Goal: Find specific page/section: Find specific page/section

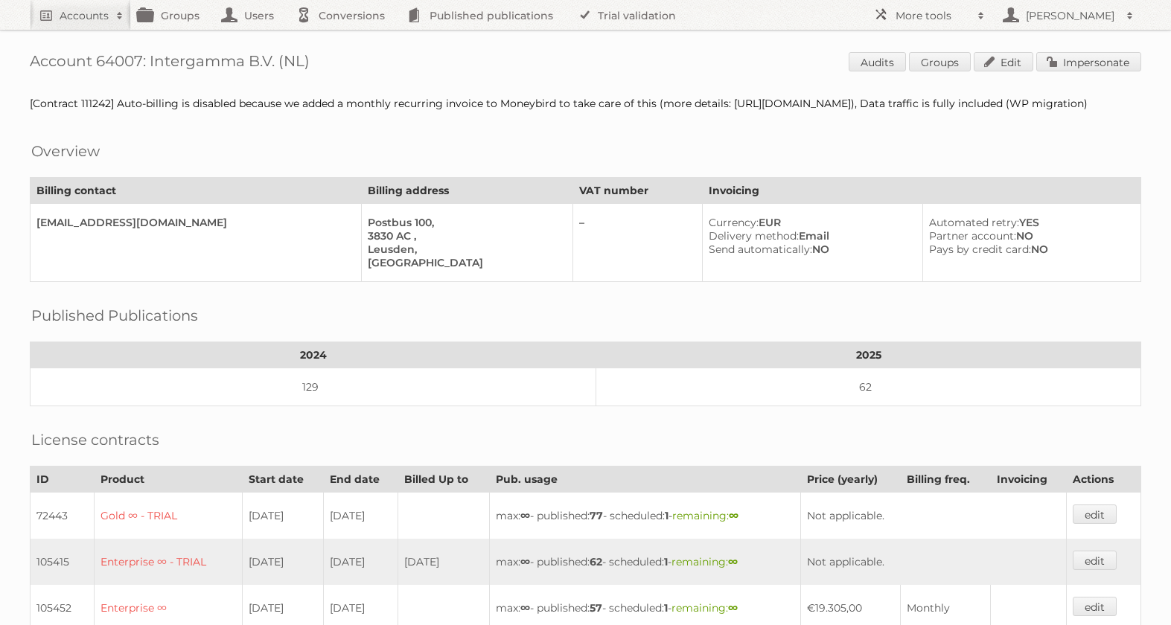
click at [101, 15] on h2 "Accounts" at bounding box center [84, 15] width 49 height 15
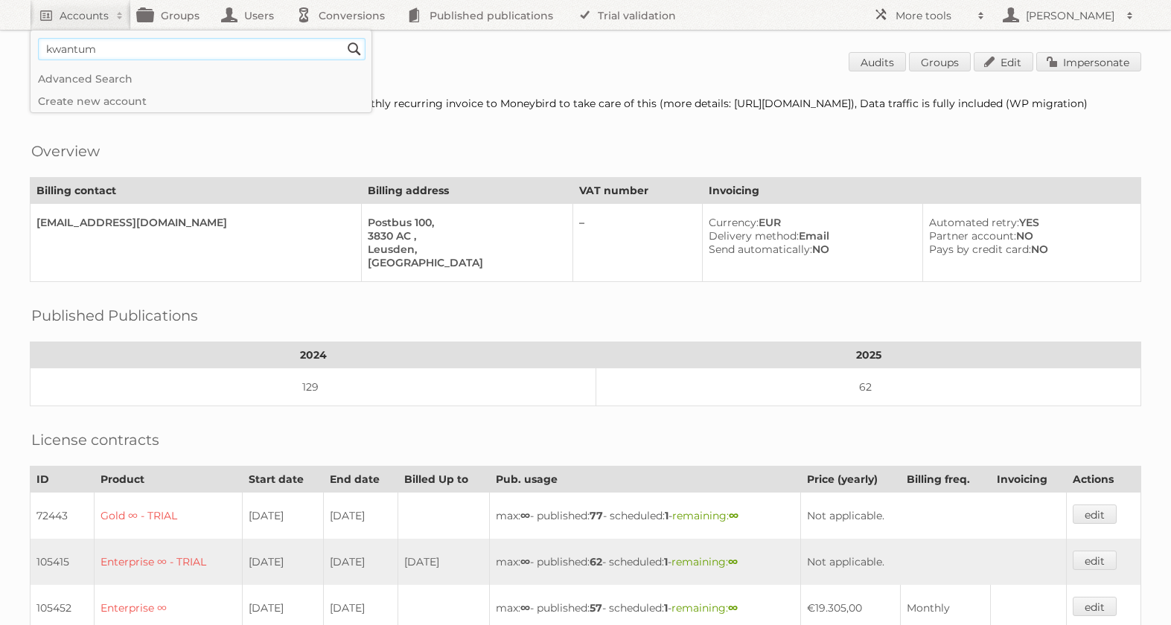
type input"] "kwantum"
click at [343, 38] on input "Search" at bounding box center [354, 49] width 22 height 22
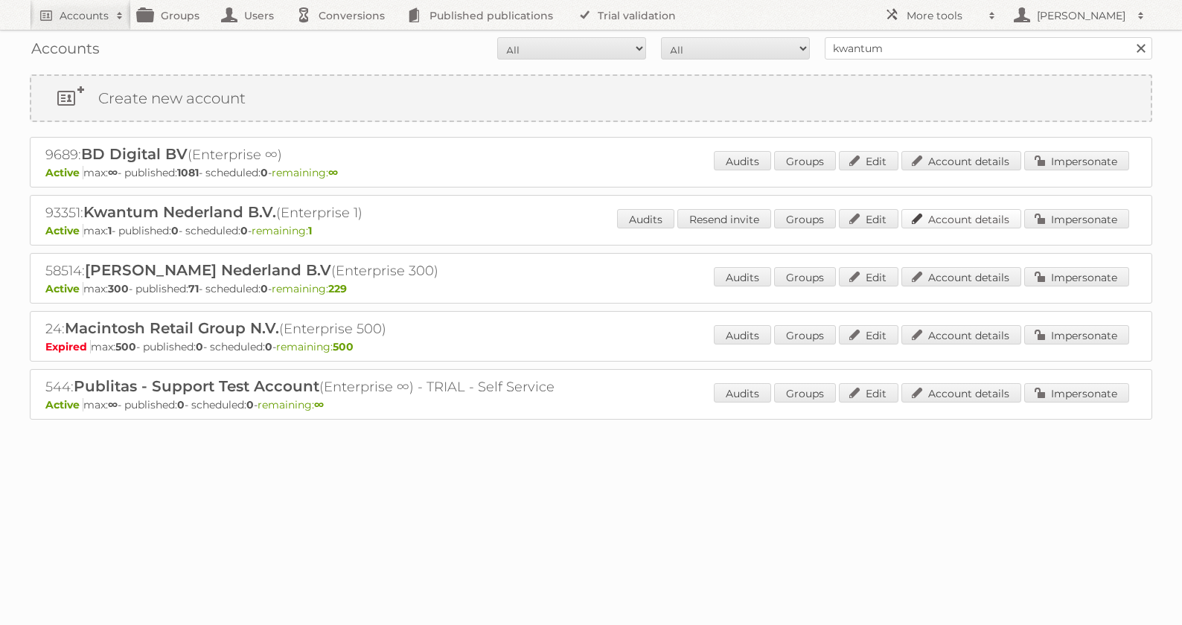
click at [953, 216] on link "Account details" at bounding box center [962, 218] width 120 height 19
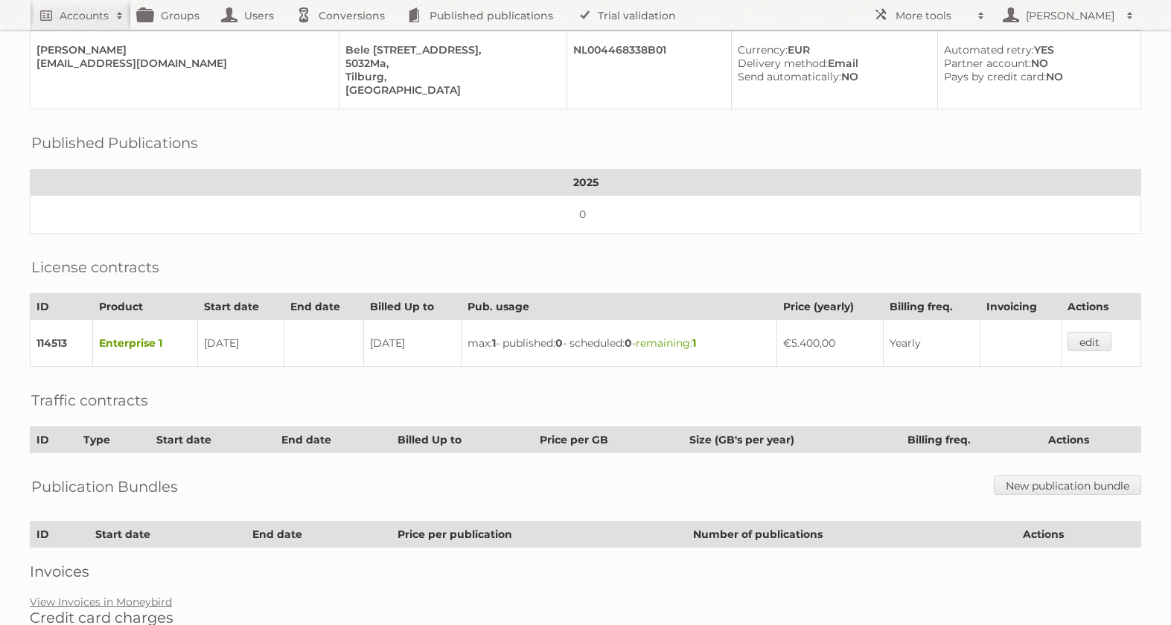
scroll to position [274, 0]
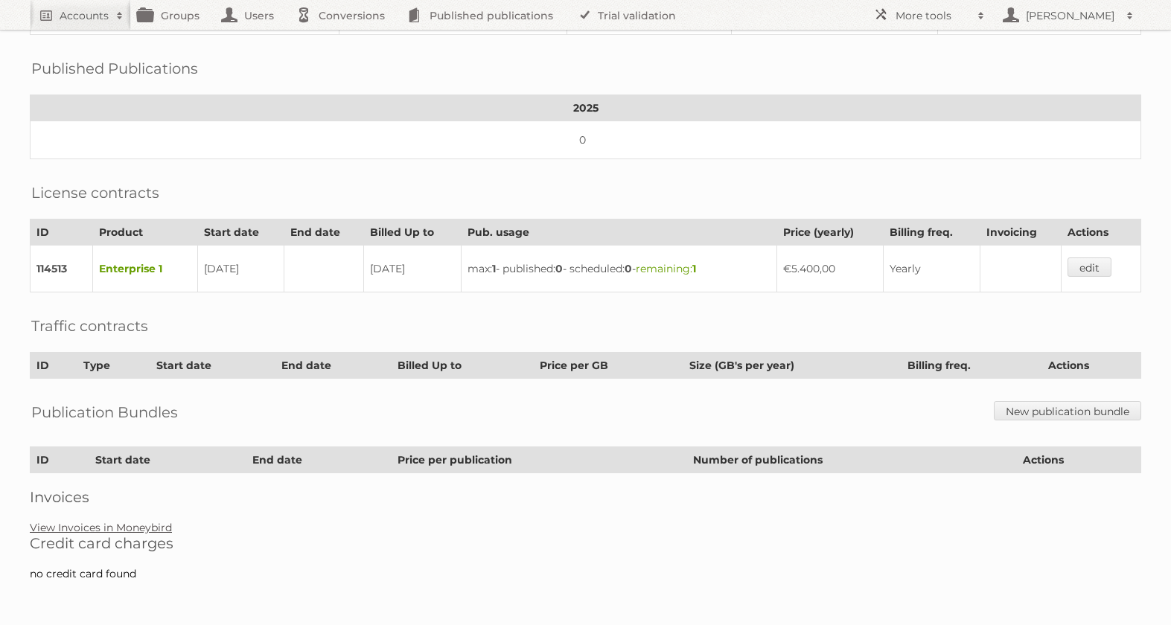
click at [147, 527] on link "View Invoices in Moneybird" at bounding box center [101, 527] width 142 height 13
click at [85, 11] on h2 "Accounts" at bounding box center [84, 15] width 49 height 15
type input"] "leen bakker"
click at [343, 38] on input "Search" at bounding box center [354, 49] width 22 height 22
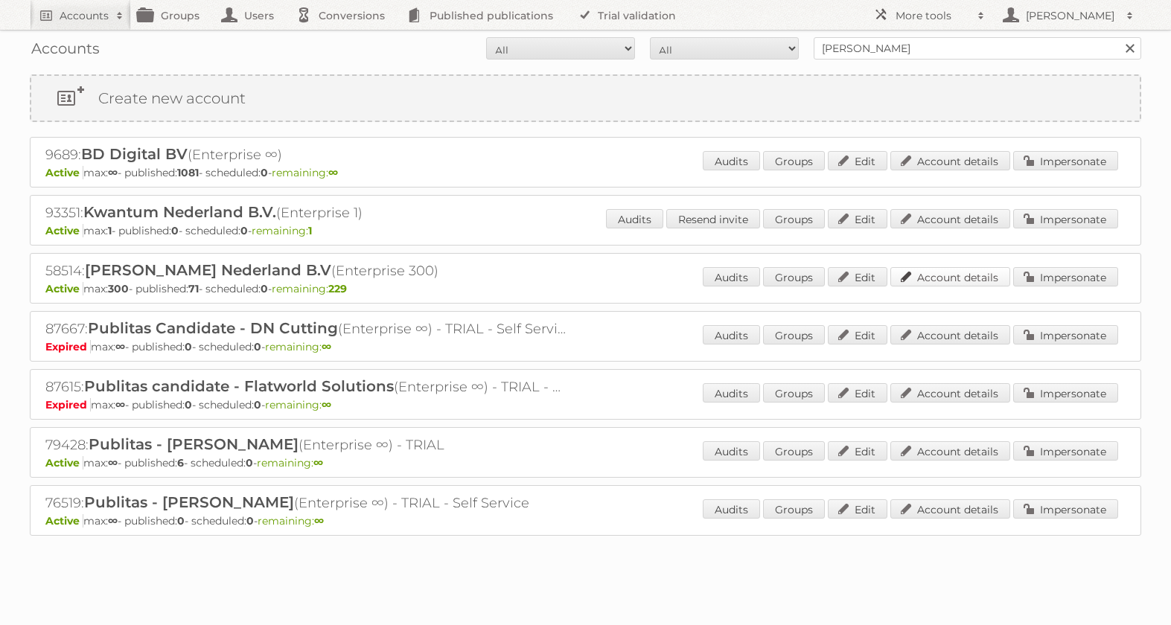
click at [969, 285] on link "Account details" at bounding box center [950, 276] width 120 height 19
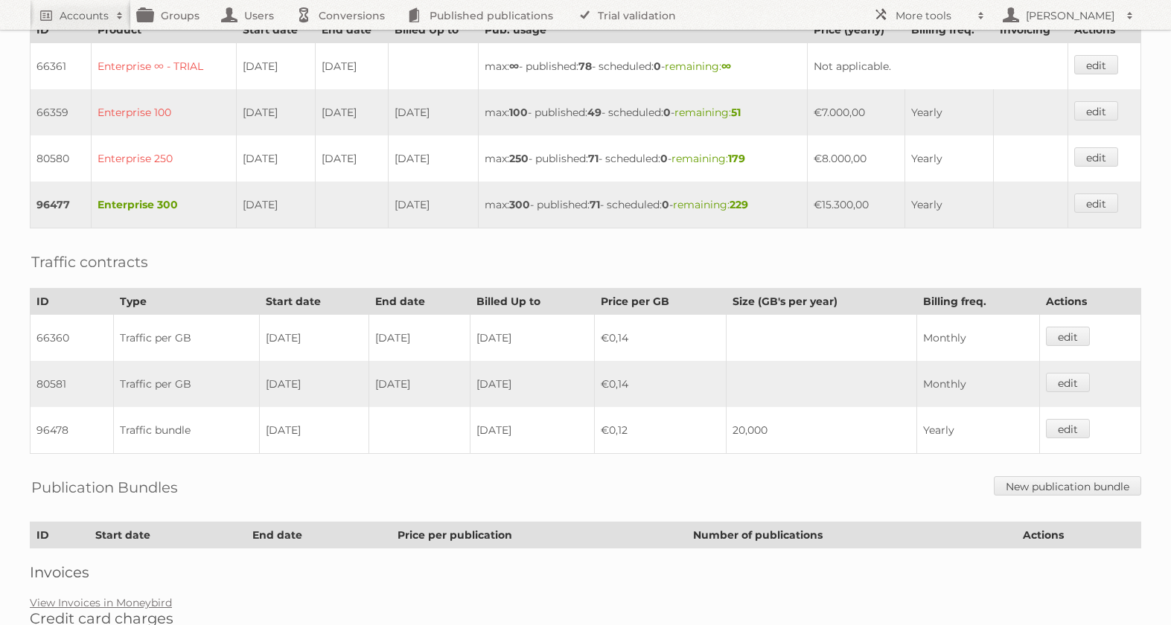
scroll to position [486, 0]
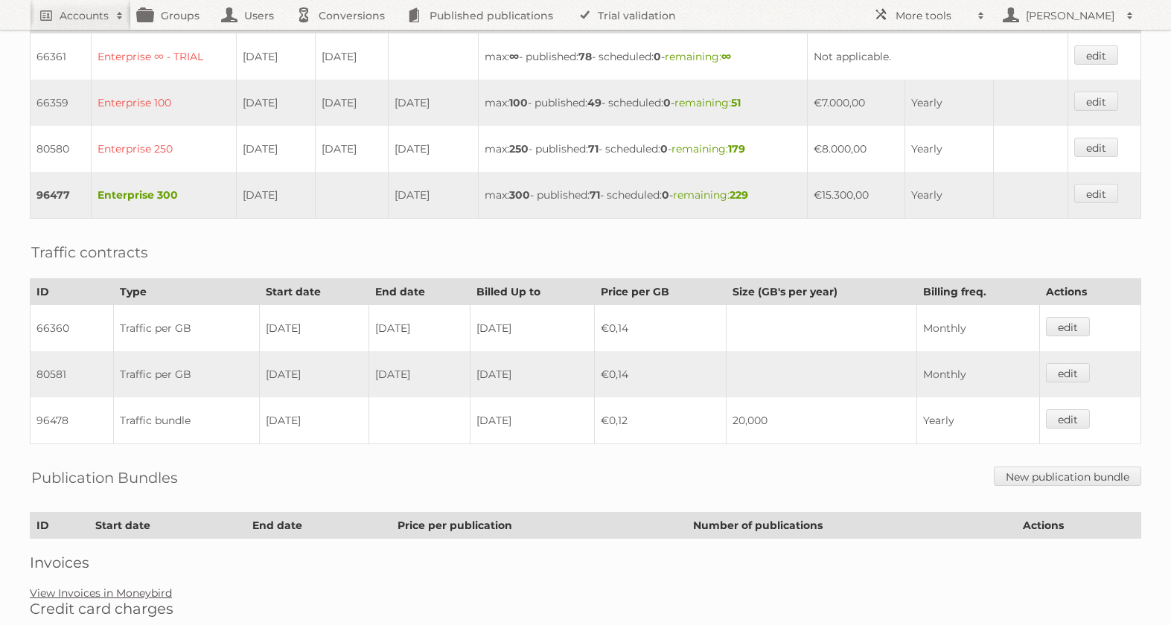
click at [106, 587] on link "View Invoices in Moneybird" at bounding box center [101, 593] width 142 height 13
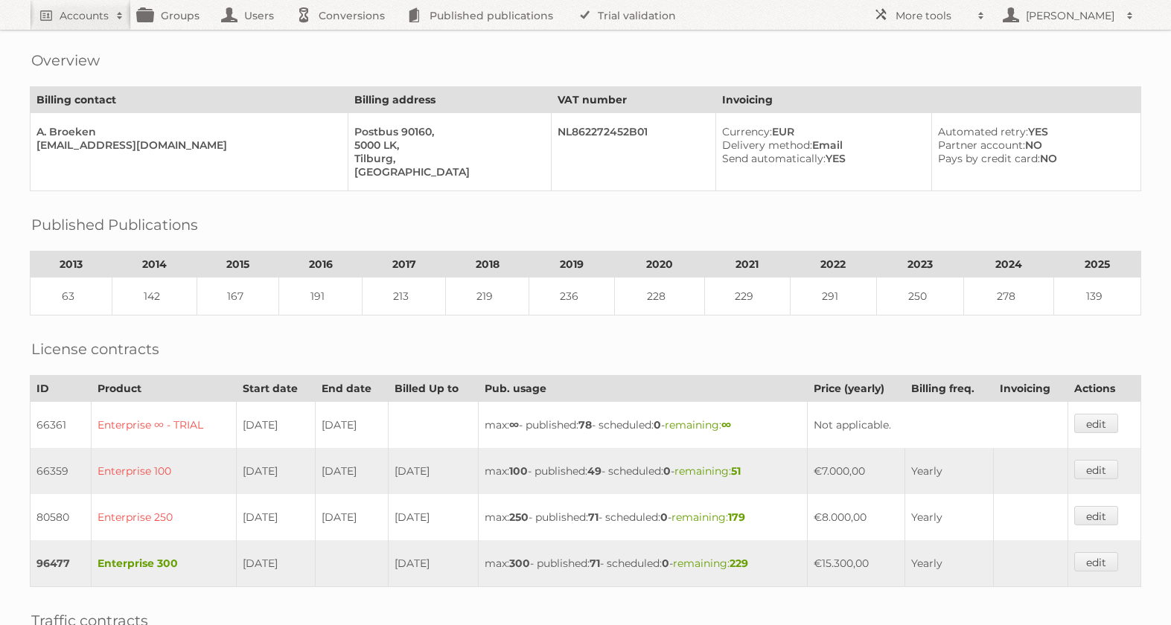
scroll to position [0, 0]
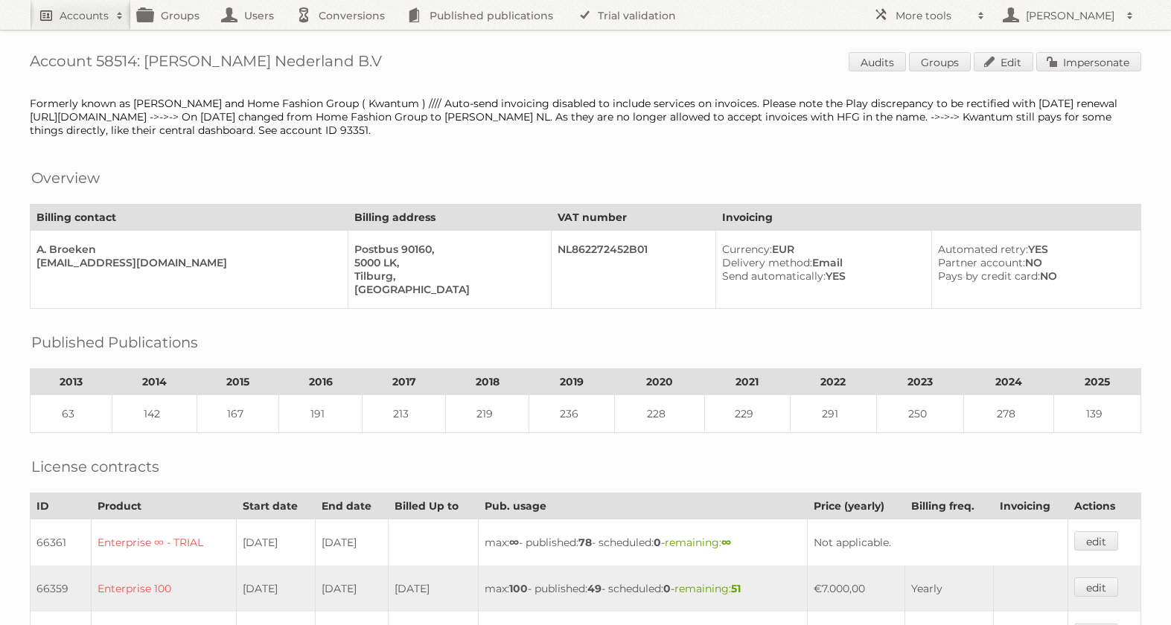
click at [46, 23] on link "Accounts" at bounding box center [80, 15] width 101 height 30
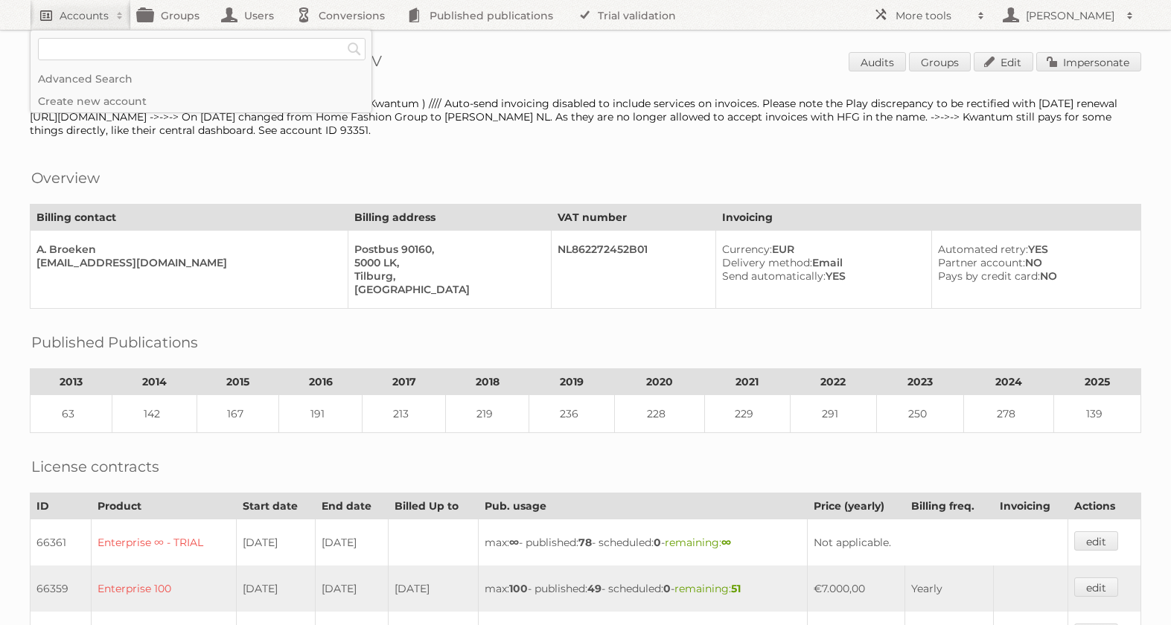
click at [94, 22] on h2 "Accounts" at bounding box center [84, 15] width 49 height 15
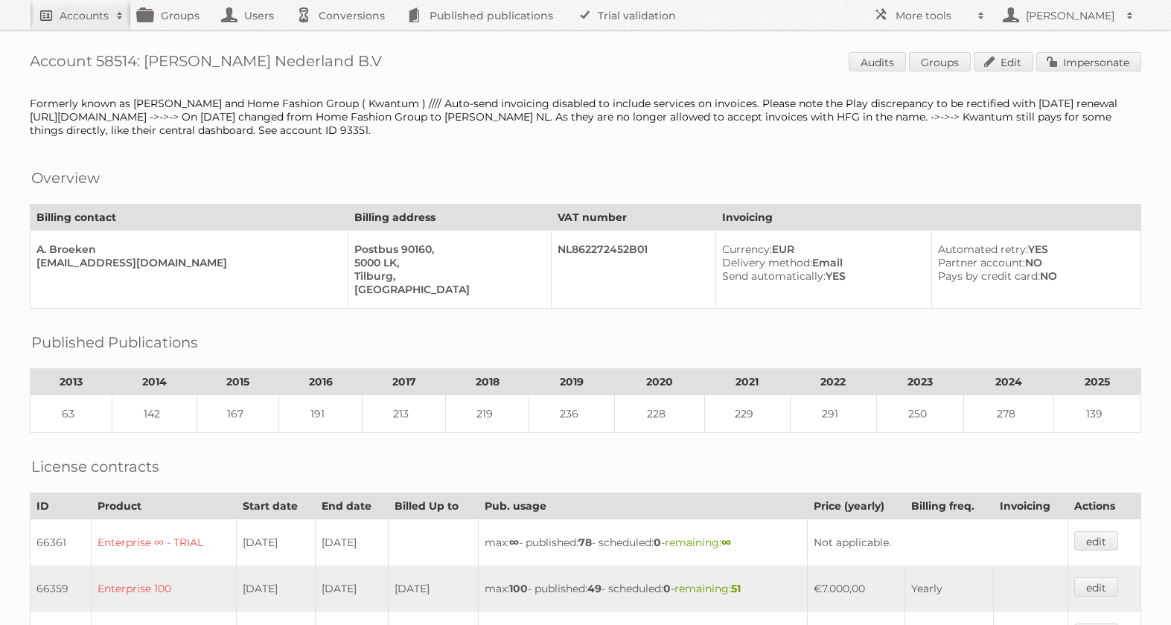
click at [83, 12] on h2 "Accounts" at bounding box center [84, 15] width 49 height 15
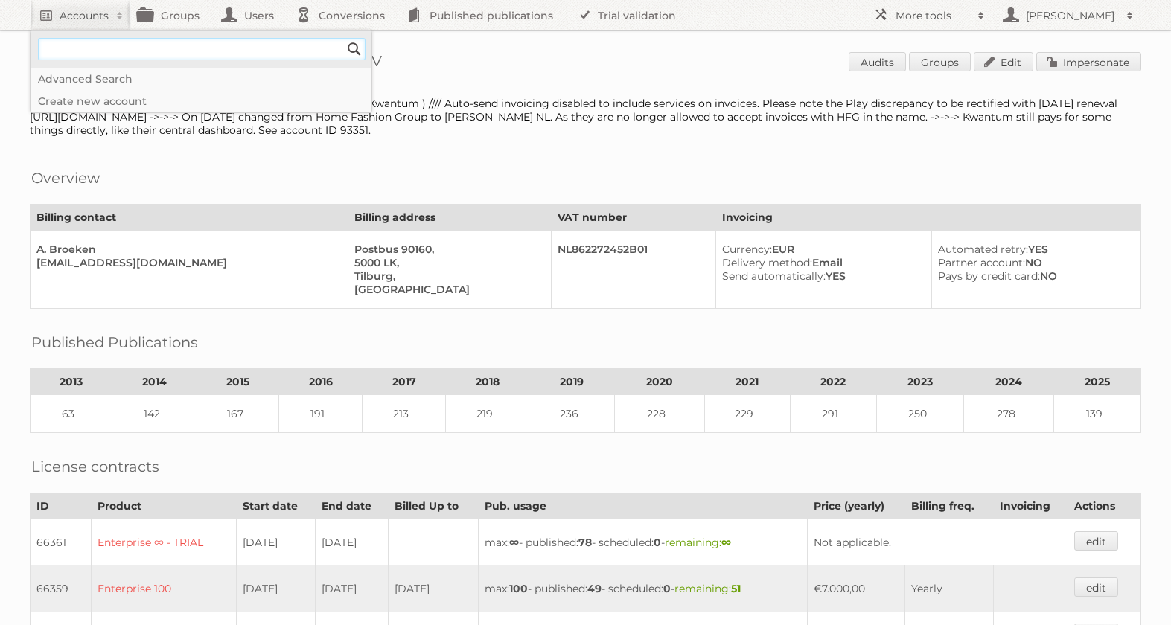
scroll to position [0, 0]
type input"] "kwantum"
click at [343, 38] on input "Search" at bounding box center [354, 49] width 22 height 22
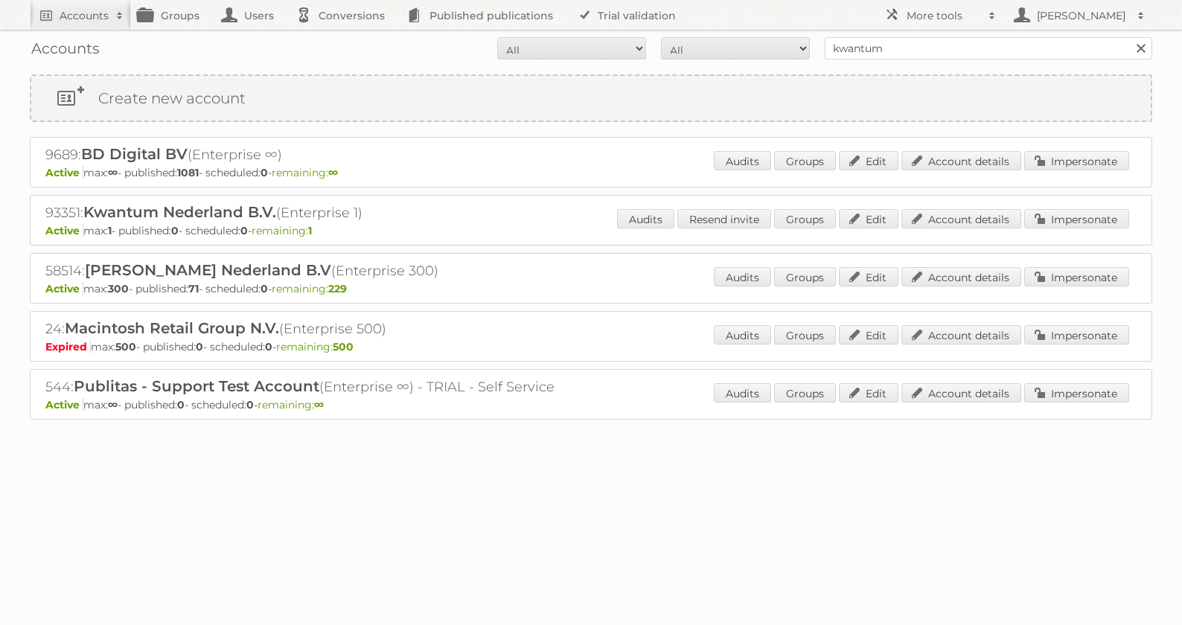
click at [992, 206] on div "93351: Kwantum Nederland B.V. (Enterprise 1) Active max: 1 - published: 0 - sch…" at bounding box center [591, 220] width 1123 height 51
click at [982, 224] on link "Account details" at bounding box center [962, 218] width 120 height 19
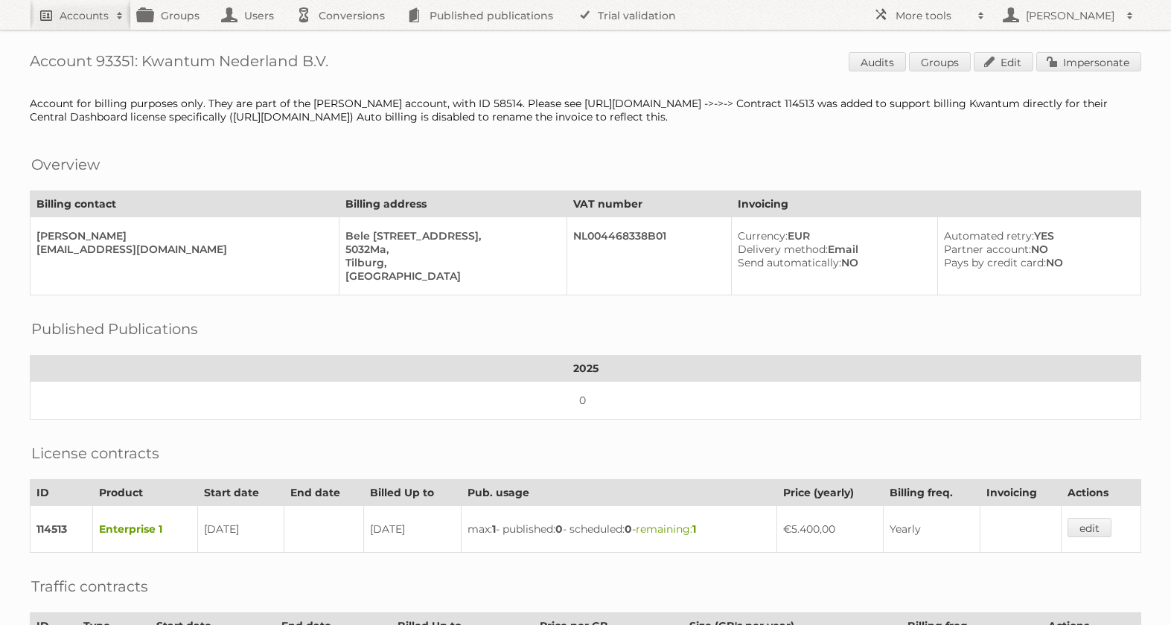
click at [107, 13] on h2 "Accounts" at bounding box center [84, 15] width 49 height 15
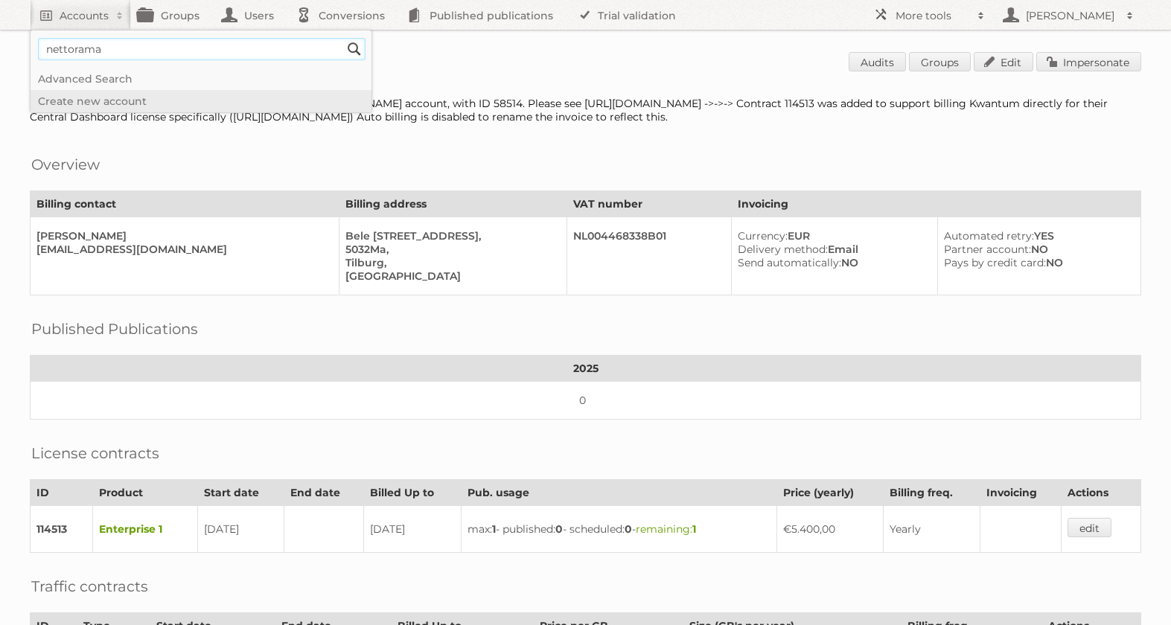
type input"] "nettorama"
click at [343, 38] on input "Search" at bounding box center [354, 49] width 22 height 22
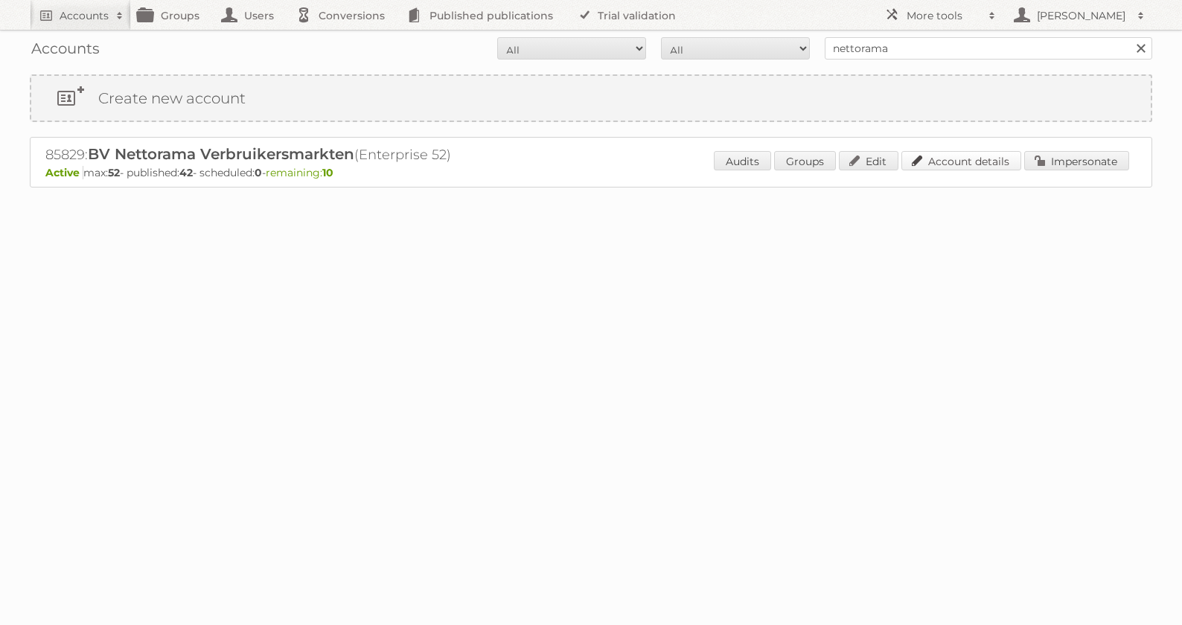
click at [922, 161] on link "Account details" at bounding box center [962, 160] width 120 height 19
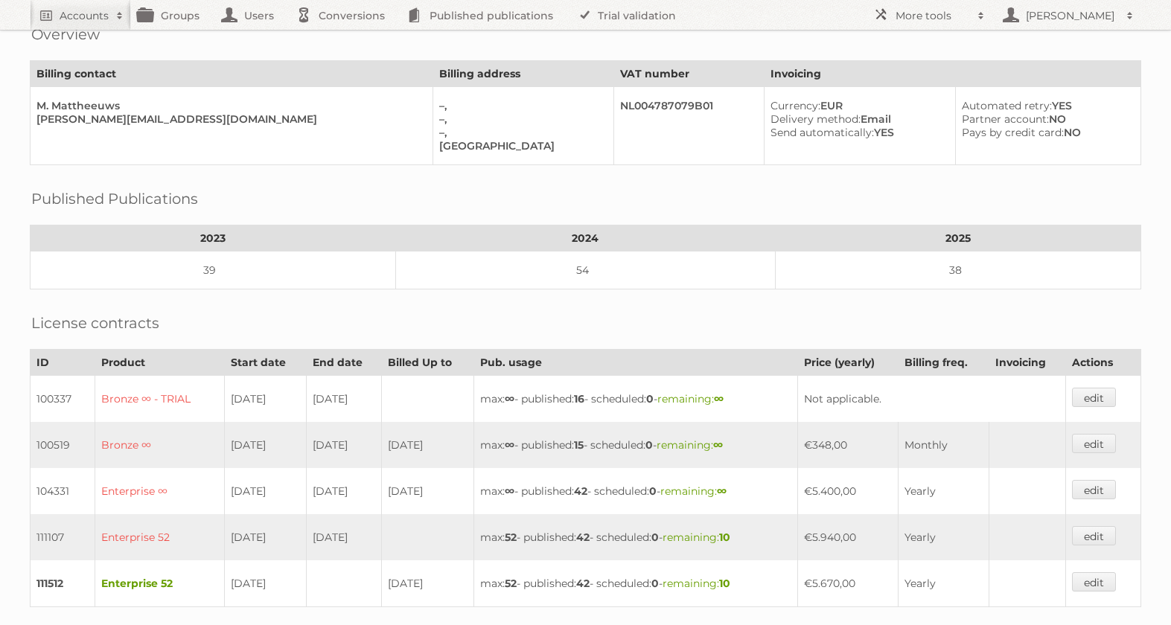
scroll to position [73, 0]
